Goal: Navigation & Orientation: Find specific page/section

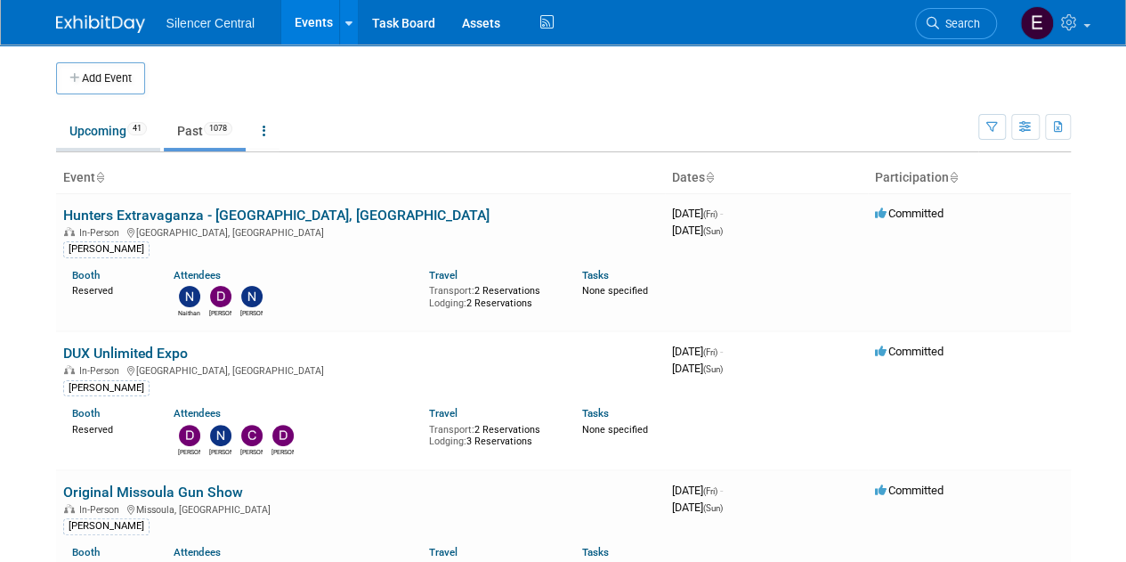
click at [103, 137] on link "Upcoming 41" at bounding box center [108, 131] width 104 height 34
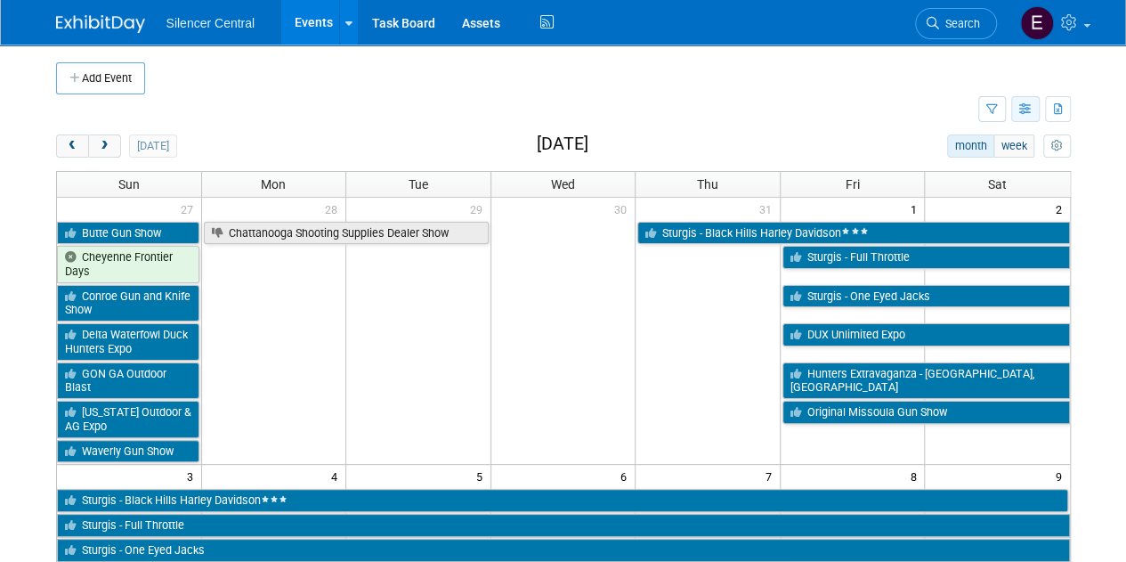
click at [1026, 109] on icon "button" at bounding box center [1025, 110] width 13 height 12
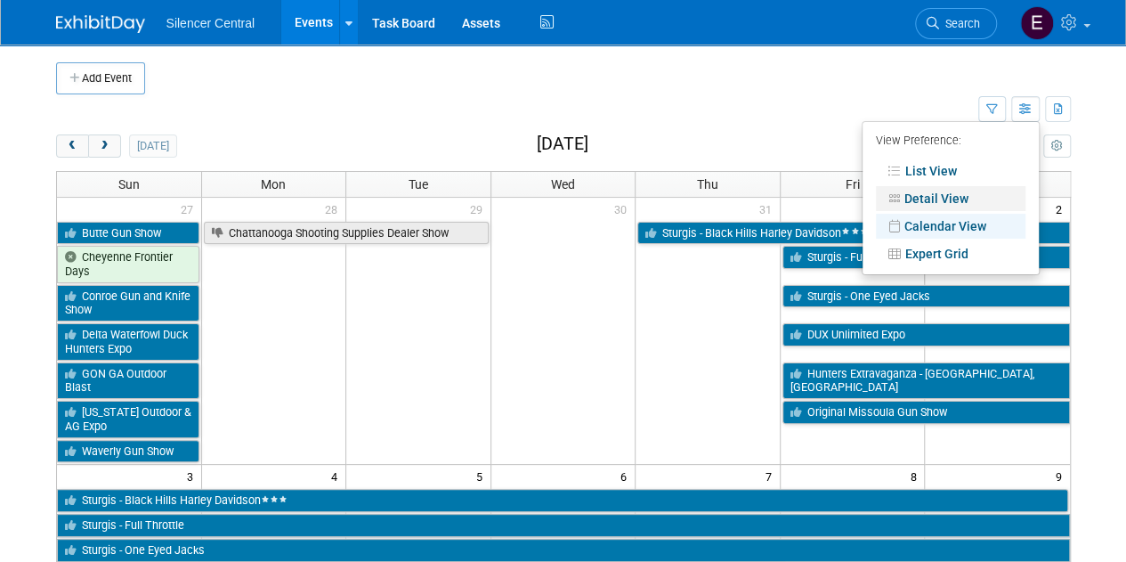
click at [938, 198] on link "Detail View" at bounding box center [951, 198] width 150 height 25
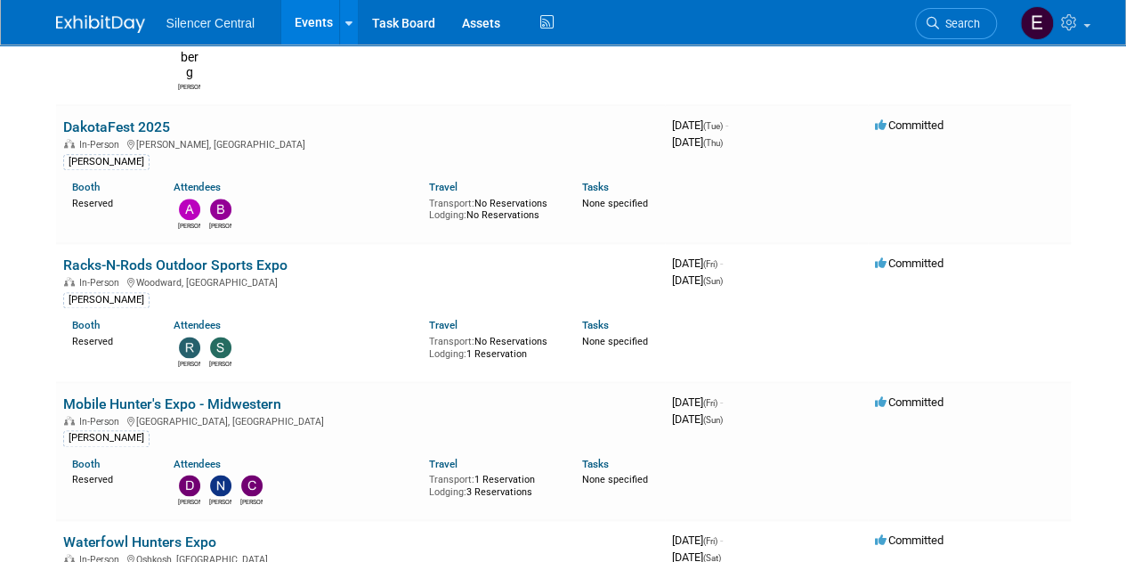
scroll to position [992, 0]
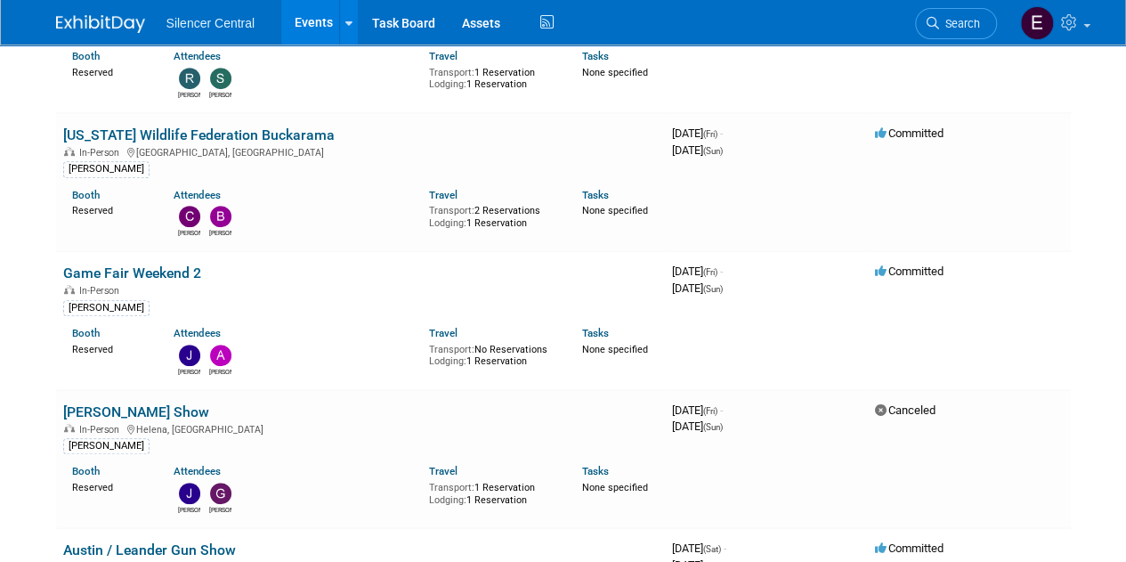
scroll to position [0, 0]
